Goal: Find specific page/section

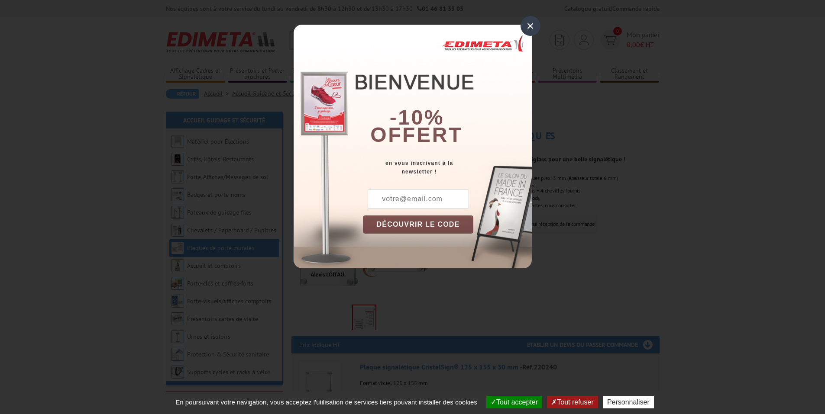
click at [528, 25] on div "×" at bounding box center [530, 26] width 20 height 20
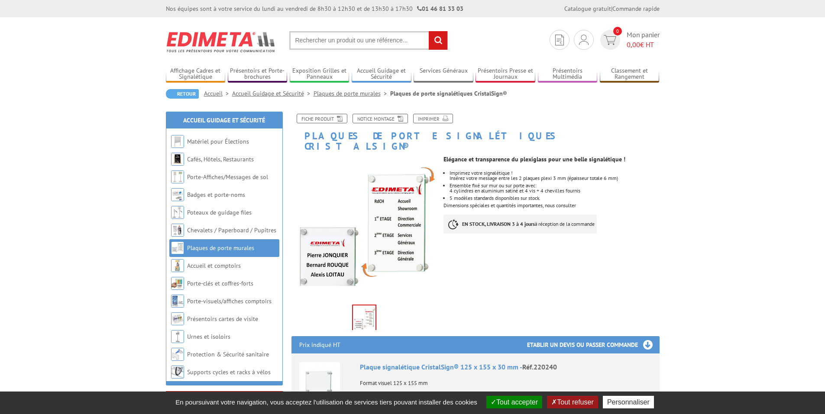
click at [639, 152] on div "Elégance et transparence du plexiglass pour une belle signalétique ! Imprimez v…" at bounding box center [554, 197] width 222 height 91
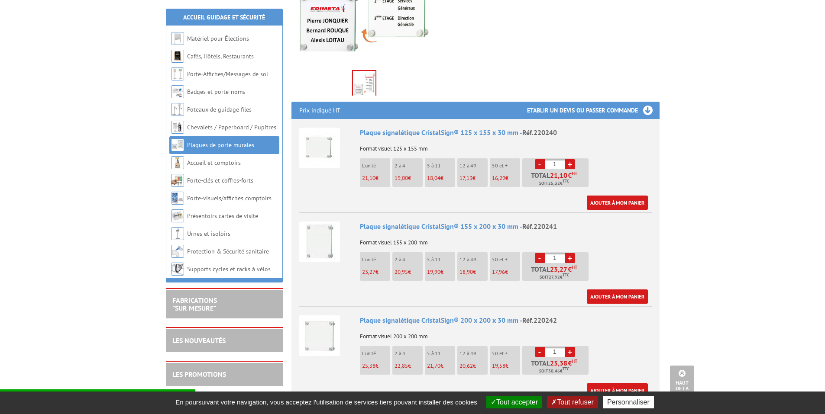
scroll to position [247, 0]
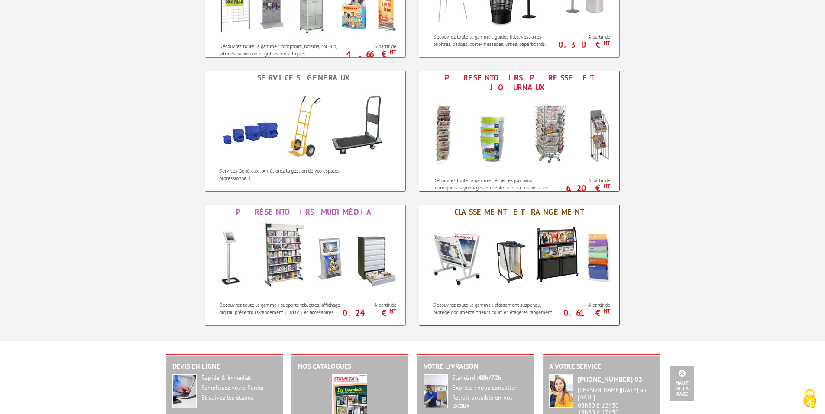
scroll to position [615, 0]
